Goal: Go to known website: Go to known website

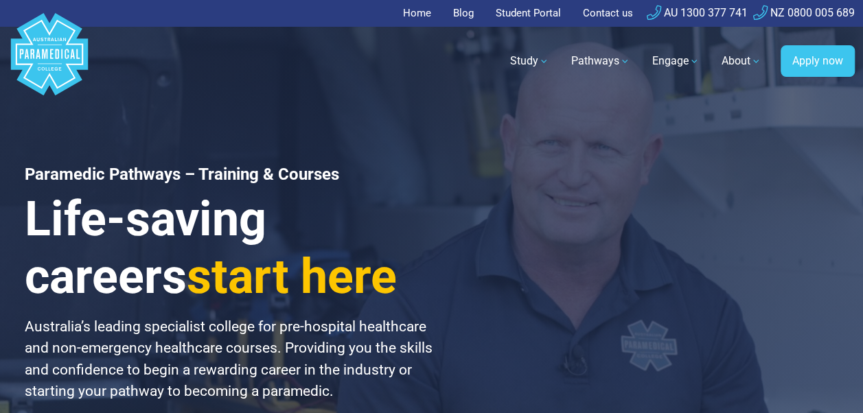
click at [543, 12] on link "Student Portal" at bounding box center [528, 13] width 82 height 27
click at [509, 14] on link "Student Portal" at bounding box center [528, 13] width 82 height 27
